Goal: Information Seeking & Learning: Find specific fact

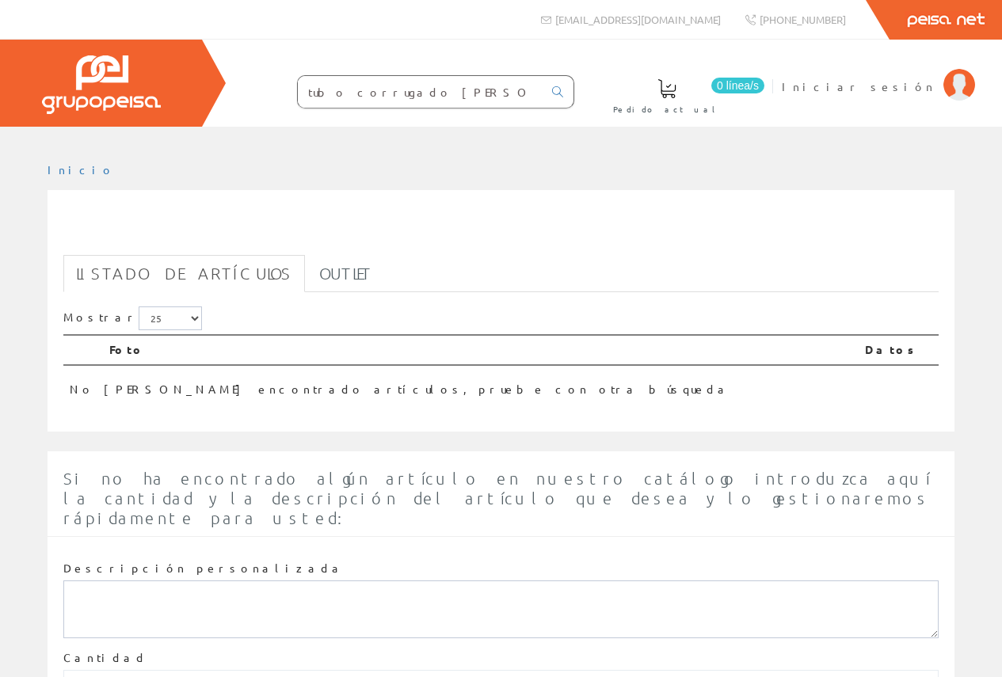
drag, startPoint x: 467, startPoint y: 95, endPoint x: 389, endPoint y: 97, distance: 77.7
click at [389, 97] on input "tubo corrugado alma acero" at bounding box center [420, 92] width 245 height 32
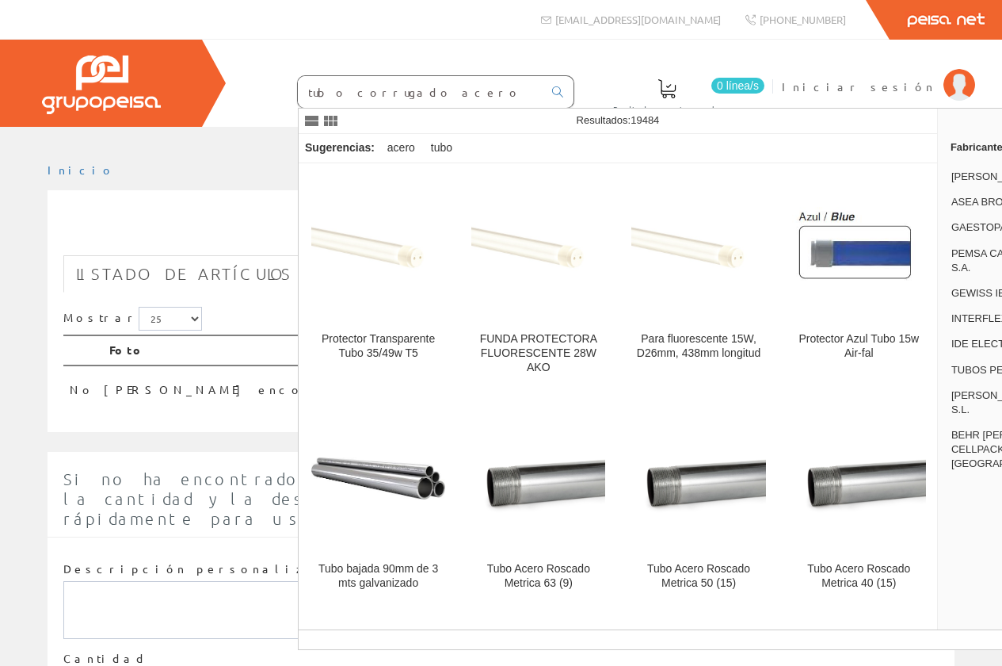
type input "tubo corrugado acero"
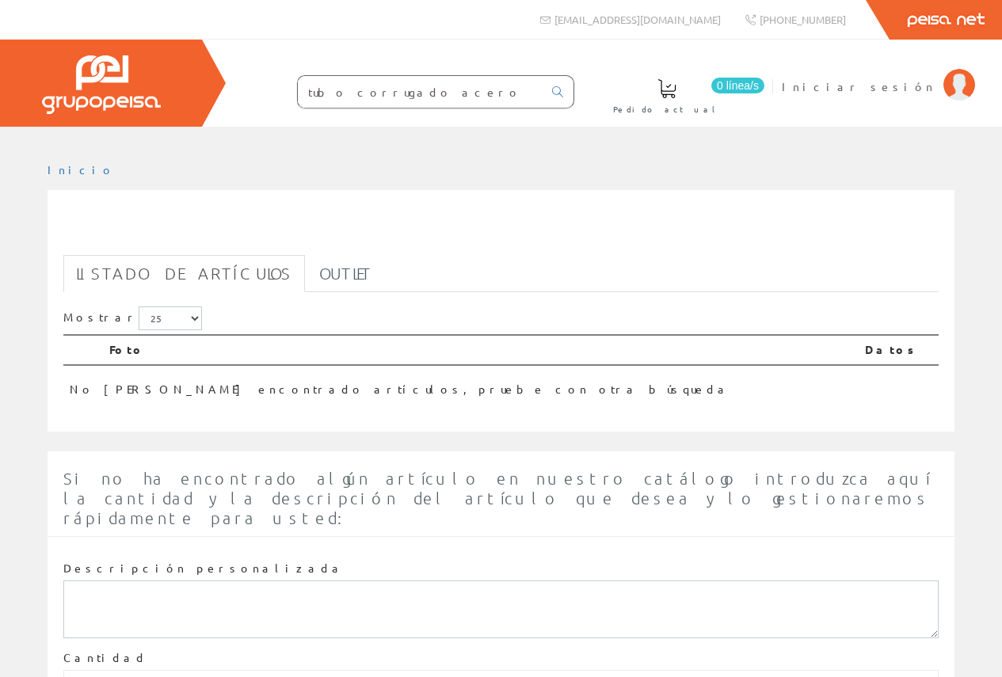
click at [475, 95] on input "tubo corrugado acero" at bounding box center [420, 92] width 245 height 32
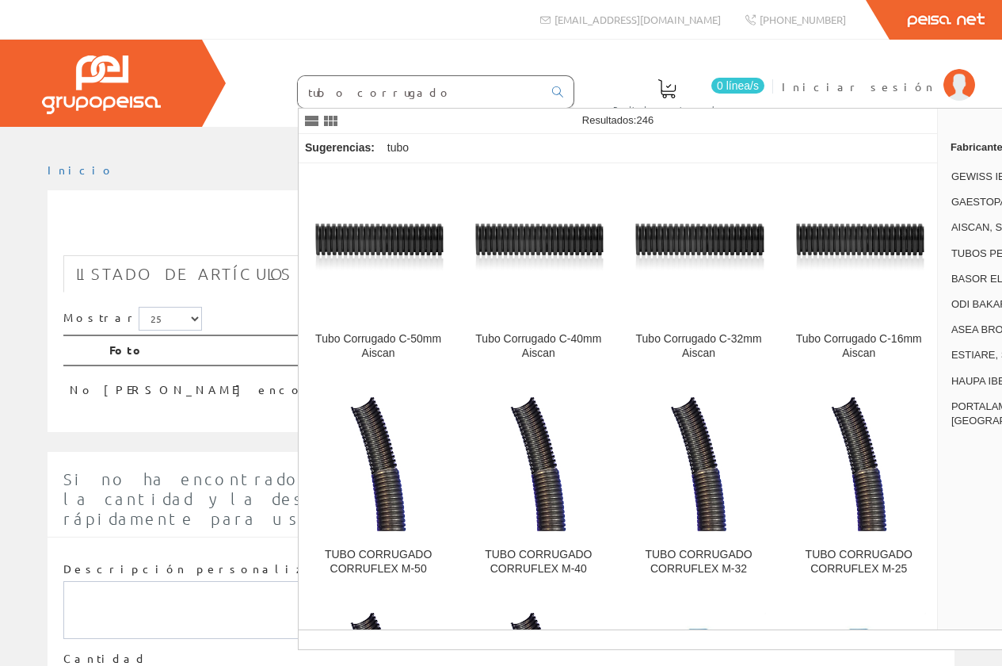
type input "tubo corrugado"
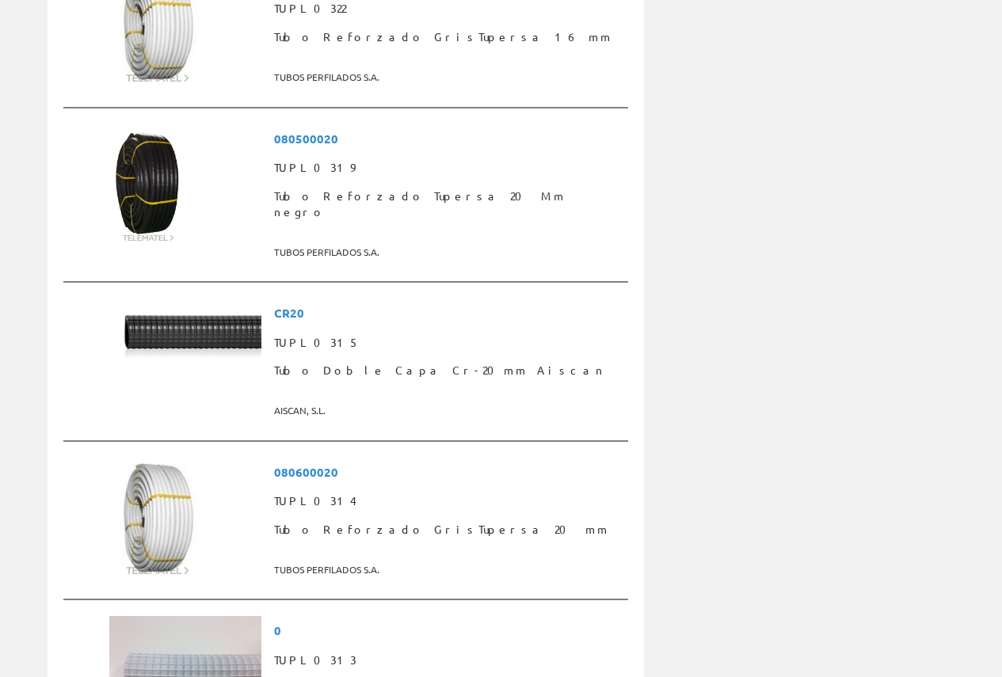
scroll to position [3803, 0]
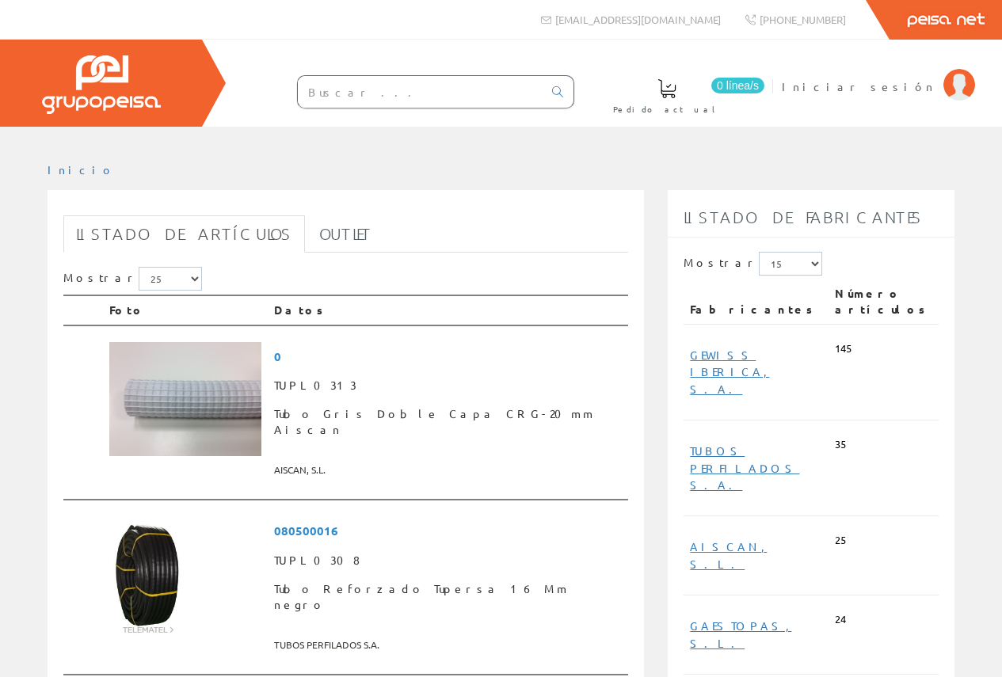
click at [337, 95] on input "text" at bounding box center [420, 92] width 245 height 32
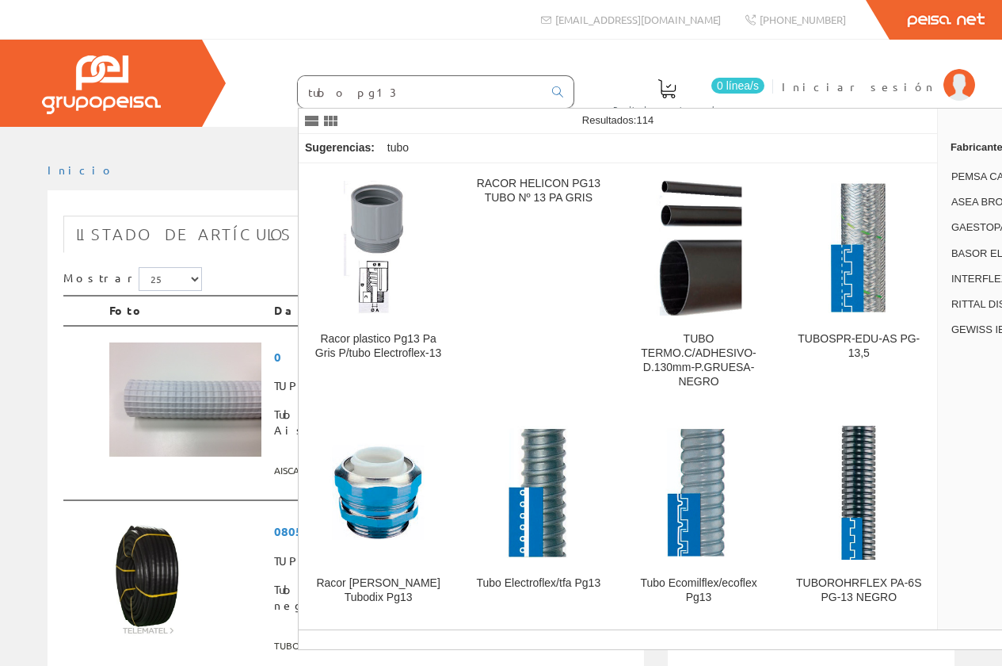
type input "tubo pg13"
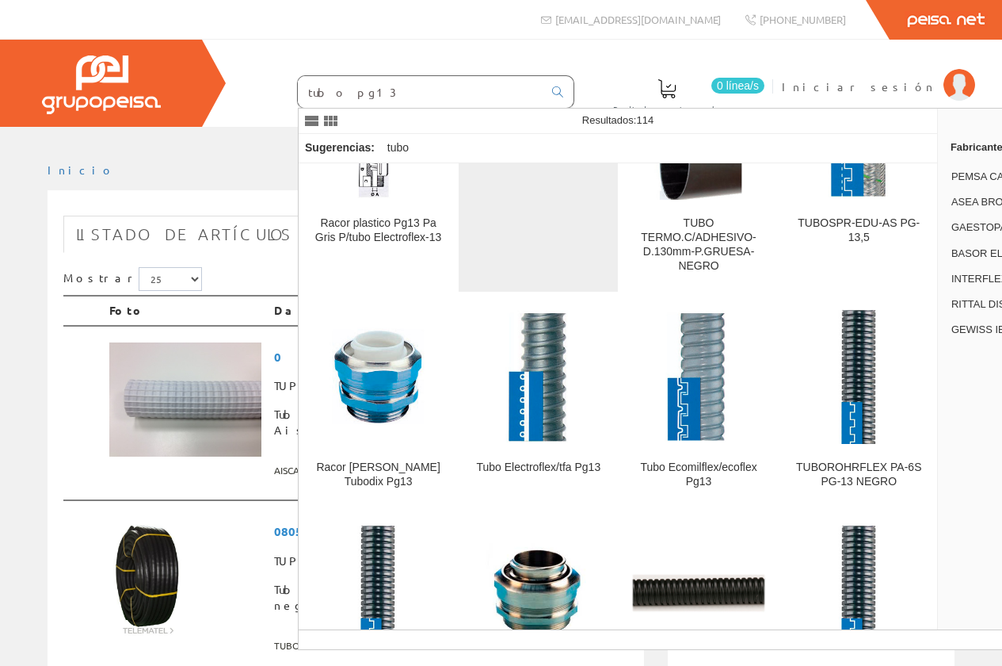
scroll to position [79, 0]
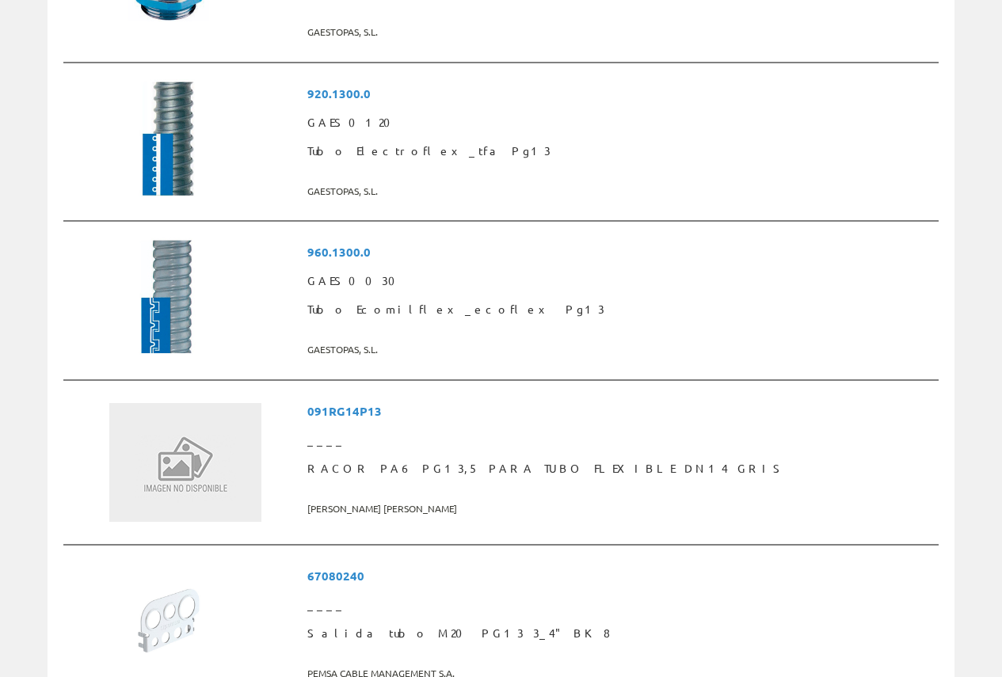
scroll to position [2694, 0]
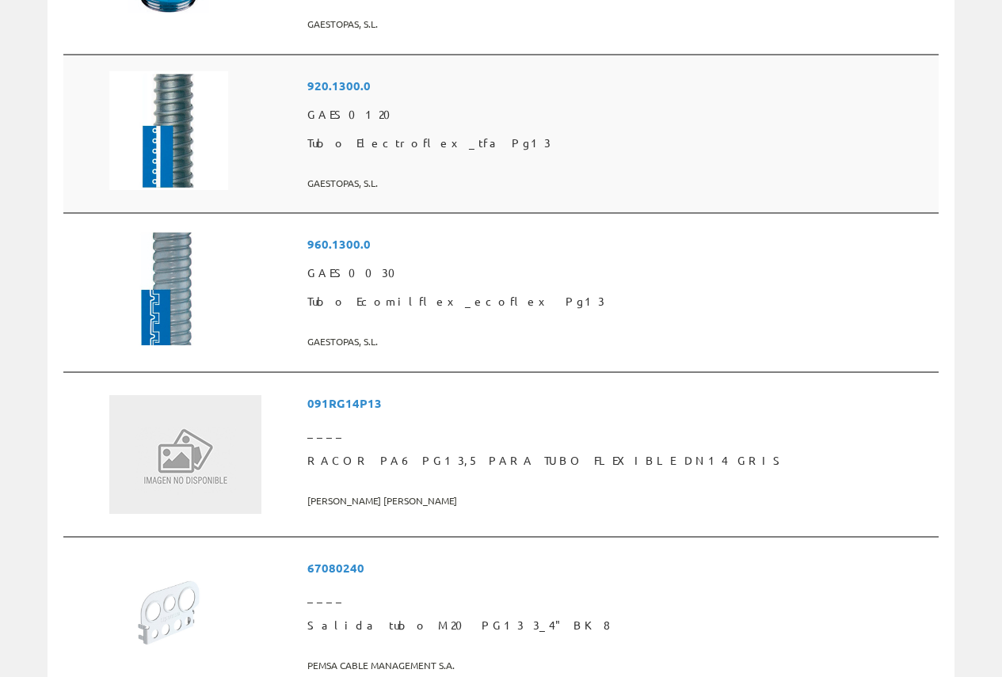
click at [301, 185] on td at bounding box center [202, 134] width 198 height 159
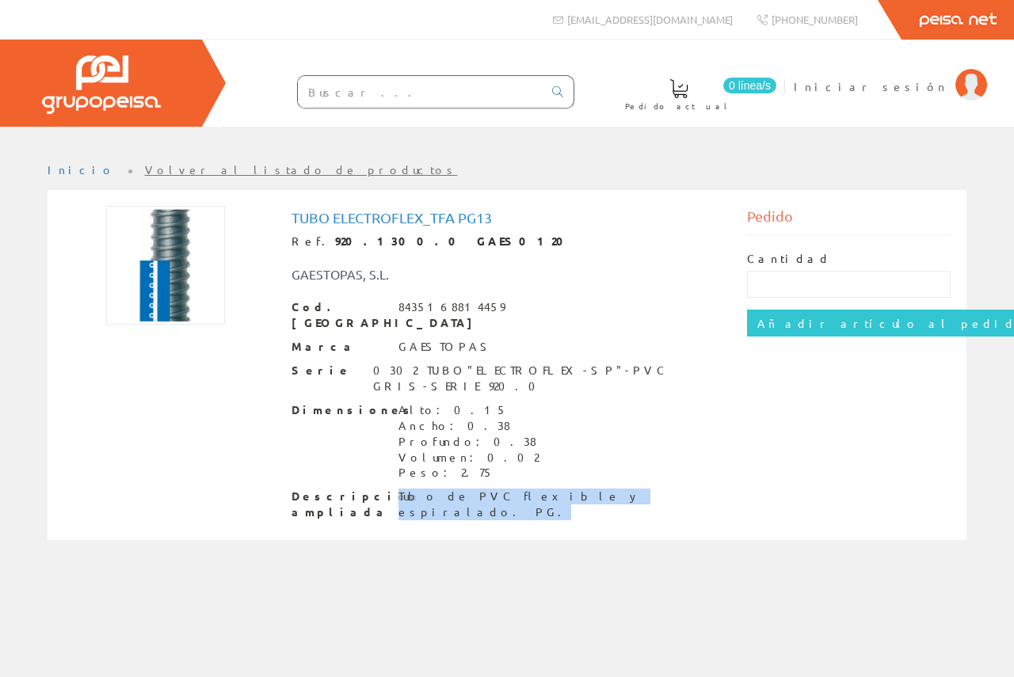
drag, startPoint x: 399, startPoint y: 464, endPoint x: 610, endPoint y: 483, distance: 212.4
click at [610, 489] on div "Descripción ampliada Tubo de PVC flexible y espiralado. PG." at bounding box center [508, 505] width 432 height 32
copy div "Tubo de PVC flexible y espiralado. PG."
